Goal: Task Accomplishment & Management: Complete application form

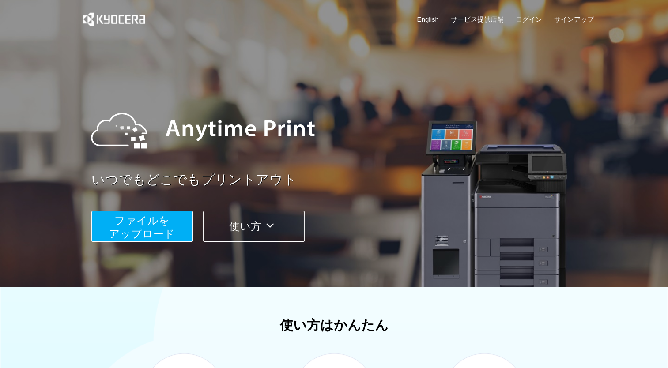
drag, startPoint x: 240, startPoint y: 234, endPoint x: 252, endPoint y: 231, distance: 13.2
click at [240, 233] on button "使い方" at bounding box center [253, 226] width 101 height 31
click at [483, 17] on link "サービス提供店舗" at bounding box center [476, 19] width 53 height 9
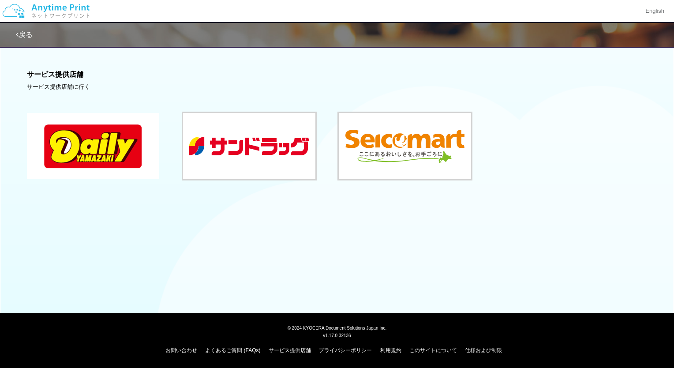
click at [106, 151] on button at bounding box center [93, 146] width 132 height 66
click at [23, 35] on link "戻る" at bounding box center [24, 35] width 17 height 8
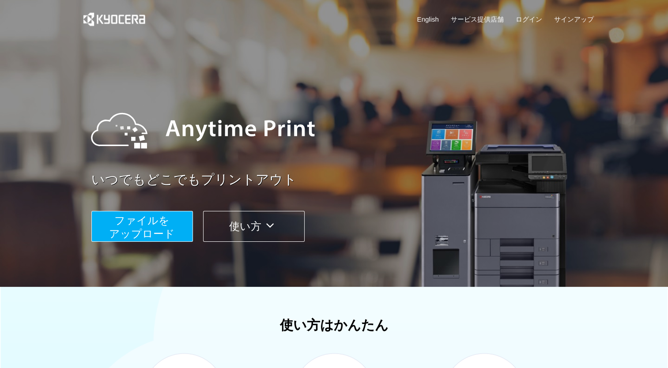
click at [157, 222] on span "ファイルを ​​アップロード" at bounding box center [142, 226] width 66 height 25
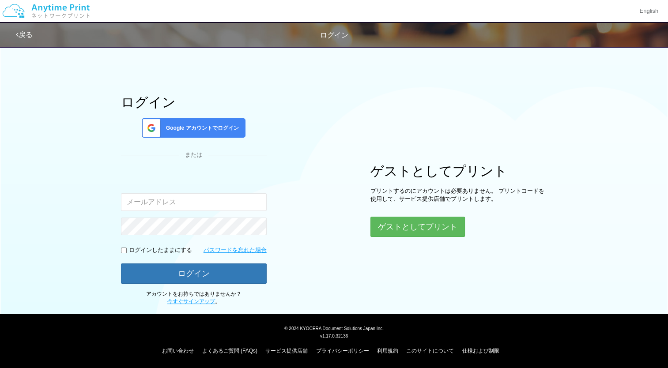
scroll to position [14, 0]
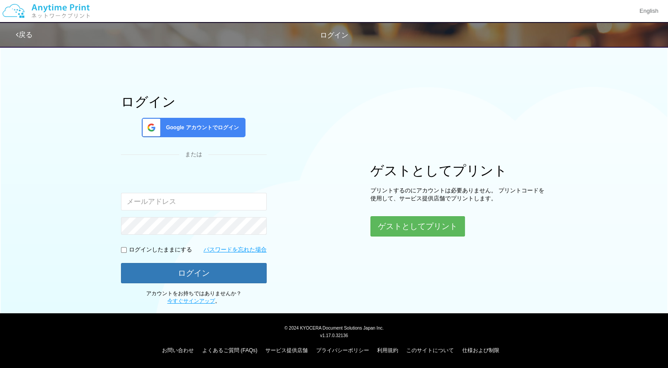
click at [25, 36] on link "戻る" at bounding box center [24, 35] width 17 height 8
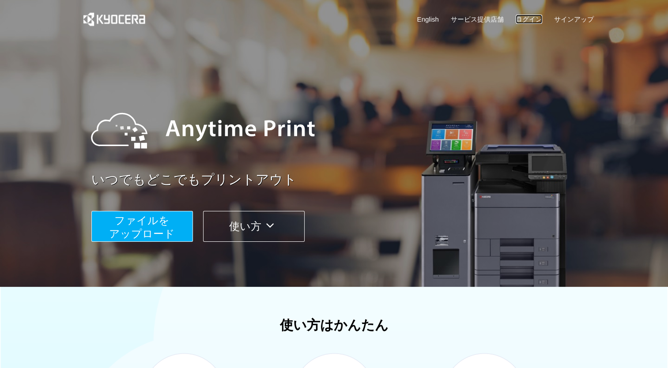
click at [535, 18] on link "ログイン" at bounding box center [528, 19] width 26 height 9
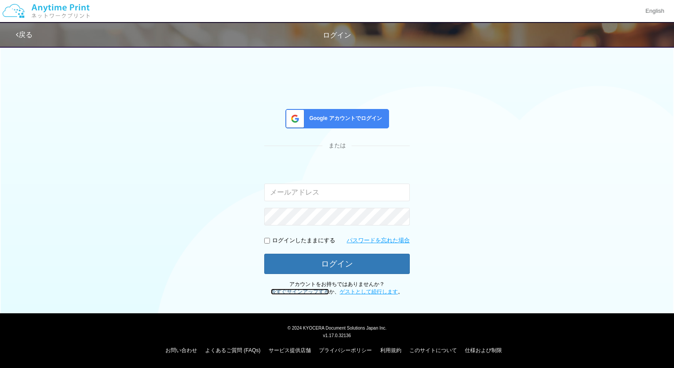
click at [298, 292] on link "今すぐサインアップする" at bounding box center [300, 292] width 58 height 6
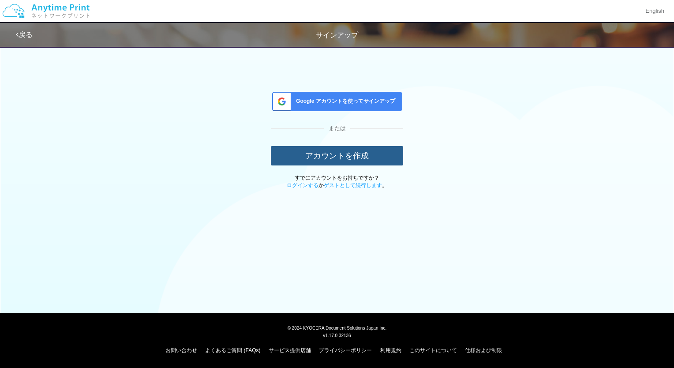
click at [367, 152] on button "アカウントを作成" at bounding box center [337, 155] width 132 height 19
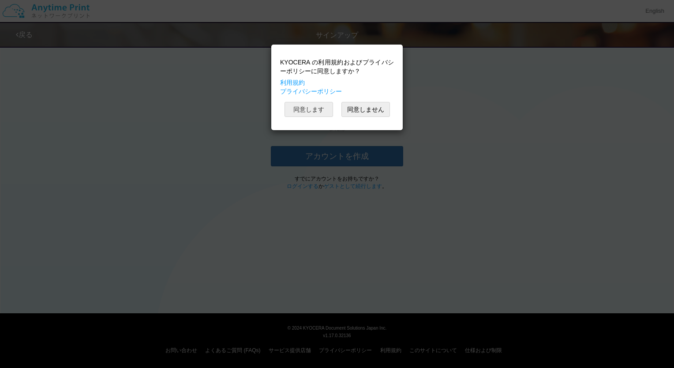
click at [312, 103] on button "同意します" at bounding box center [309, 109] width 49 height 15
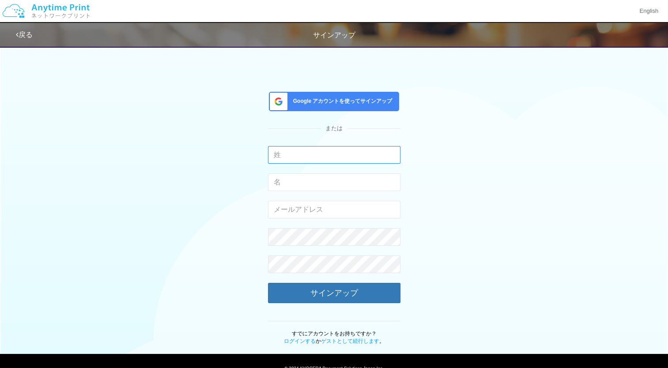
click at [293, 155] on input "text" at bounding box center [334, 155] width 132 height 18
type input "h"
type input "肱岡"
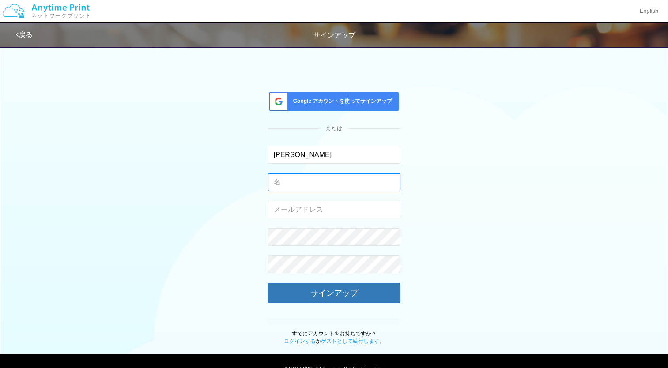
click at [276, 184] on input "text" at bounding box center [334, 182] width 132 height 18
type input "健郎"
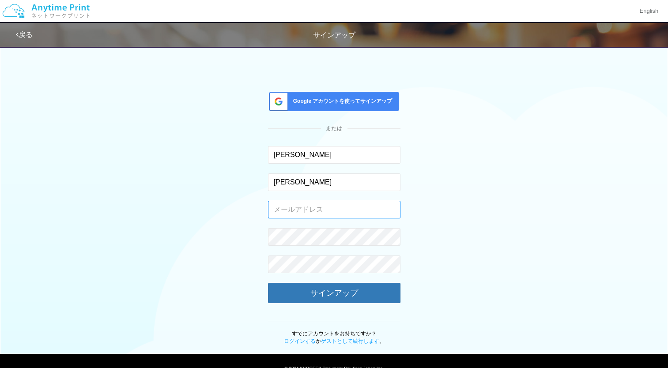
click at [279, 208] on input "email" at bounding box center [334, 210] width 132 height 18
type input "[EMAIL_ADDRESS][DOMAIN_NAME]"
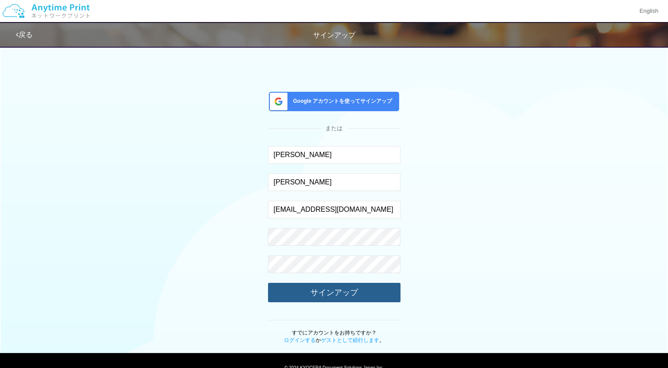
click at [323, 295] on button "サインアップ" at bounding box center [334, 292] width 132 height 19
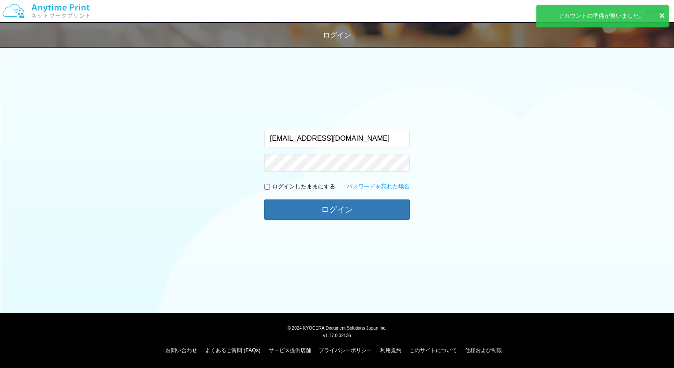
click at [293, 186] on p "ログインしたままにする" at bounding box center [303, 187] width 63 height 8
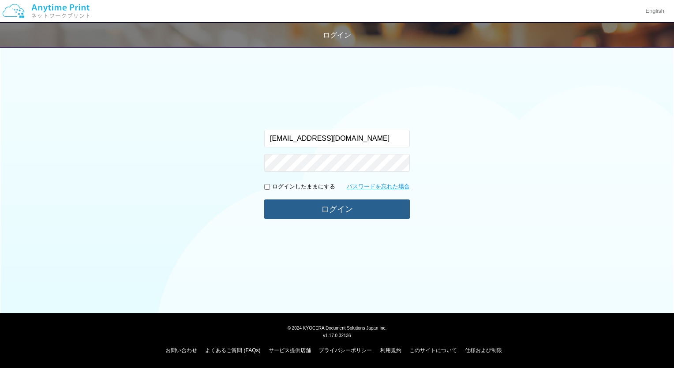
click at [327, 210] on button "ログイン" at bounding box center [337, 208] width 146 height 19
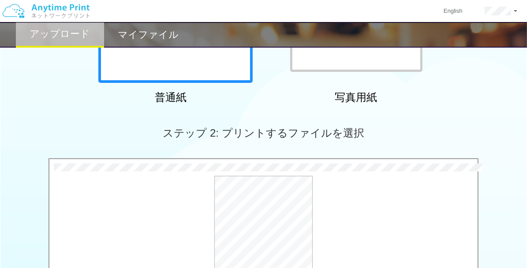
scroll to position [309, 0]
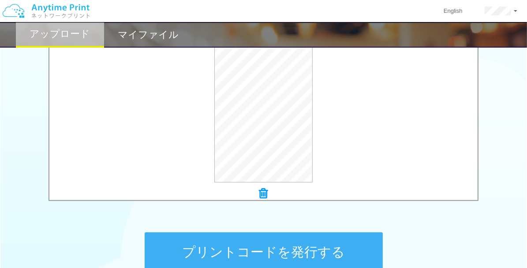
drag, startPoint x: 265, startPoint y: 242, endPoint x: 270, endPoint y: 240, distance: 5.2
click at [265, 241] on button "プリントコードを発行する" at bounding box center [264, 253] width 238 height 40
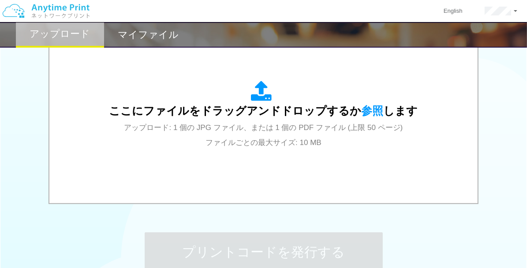
scroll to position [0, 0]
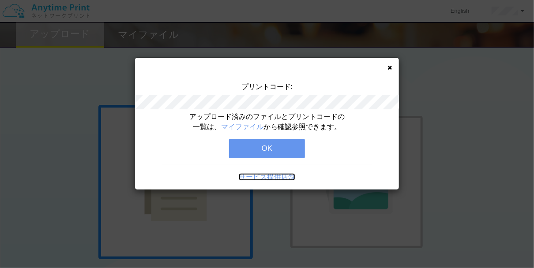
click at [262, 173] on link "サービス提供店舗" at bounding box center [267, 177] width 56 height 8
click at [284, 155] on button "OK" at bounding box center [267, 148] width 76 height 19
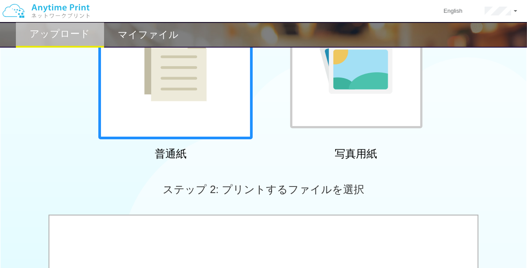
scroll to position [49, 0]
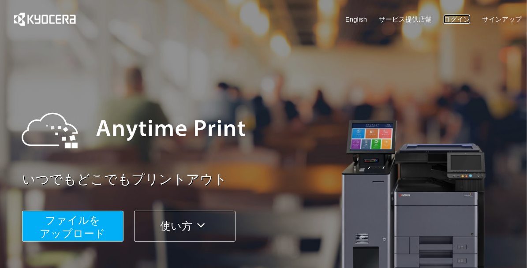
click at [461, 20] on link "ログイン" at bounding box center [457, 19] width 26 height 9
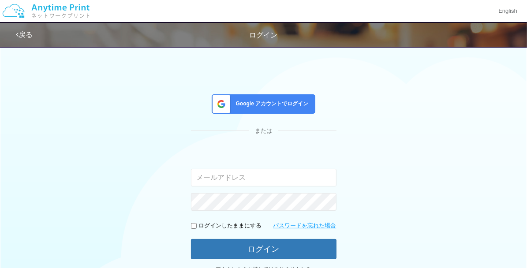
type input "[EMAIL_ADDRESS][DOMAIN_NAME]"
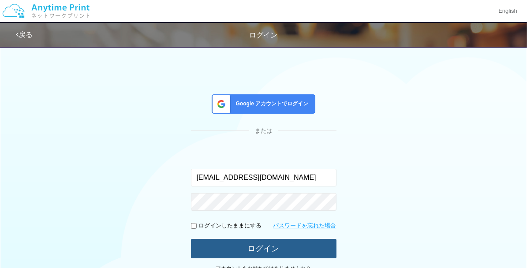
click at [269, 248] on button "ログイン" at bounding box center [264, 248] width 146 height 19
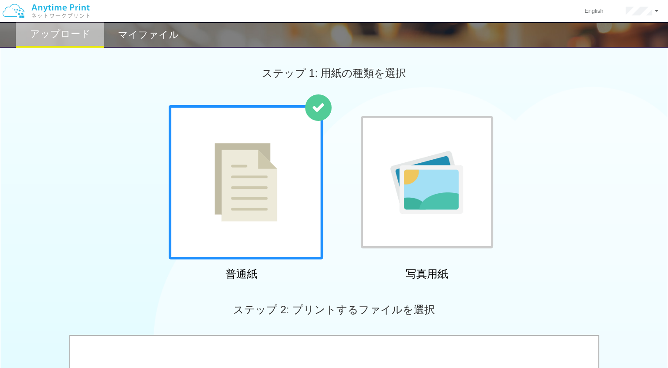
click at [145, 38] on h2 "マイファイル" at bounding box center [148, 35] width 61 height 11
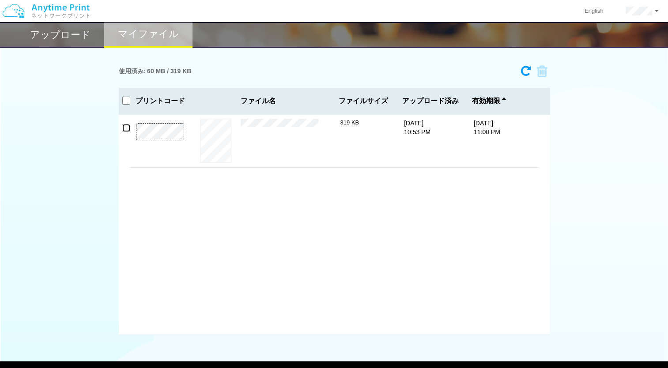
click at [124, 129] on input "checkbox" at bounding box center [126, 128] width 8 height 8
click at [527, 71] on icon at bounding box center [538, 71] width 17 height 13
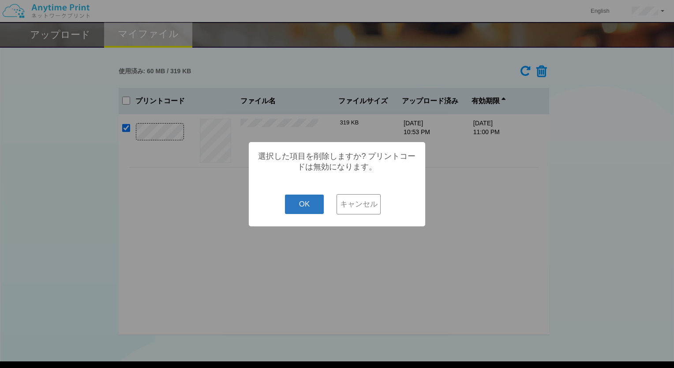
click at [305, 207] on button "OK" at bounding box center [304, 204] width 39 height 19
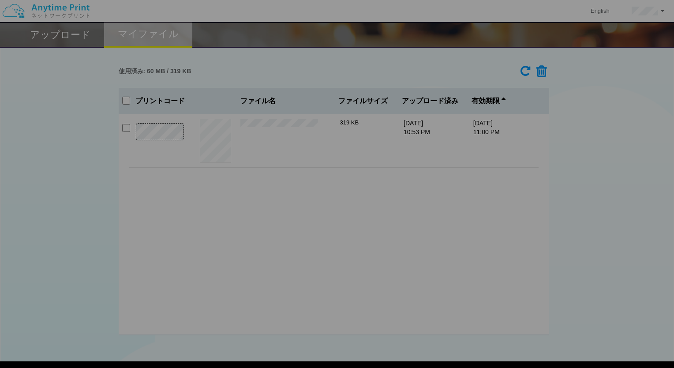
checkbox input "false"
